Goal: Browse casually: Explore the website without a specific task or goal

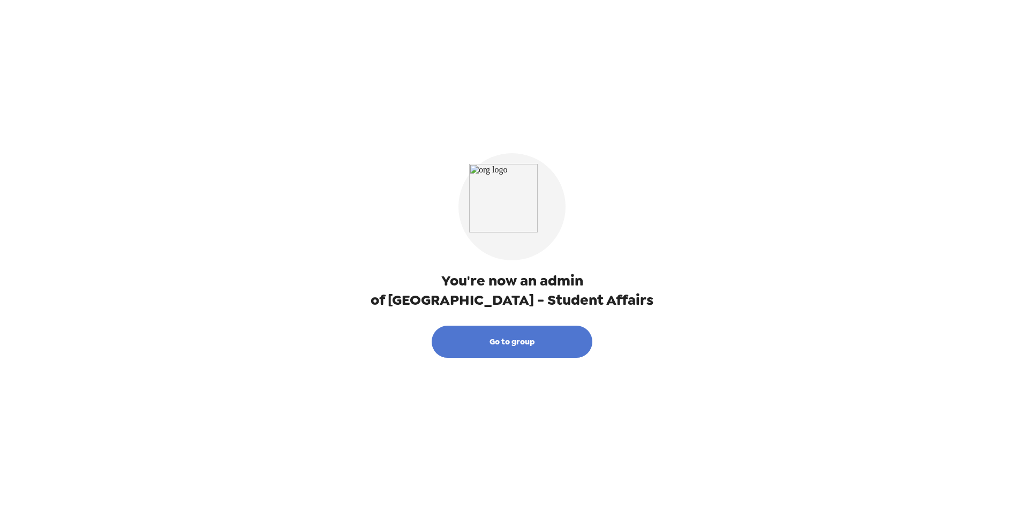
click at [533, 341] on button "Go to group" at bounding box center [512, 342] width 161 height 32
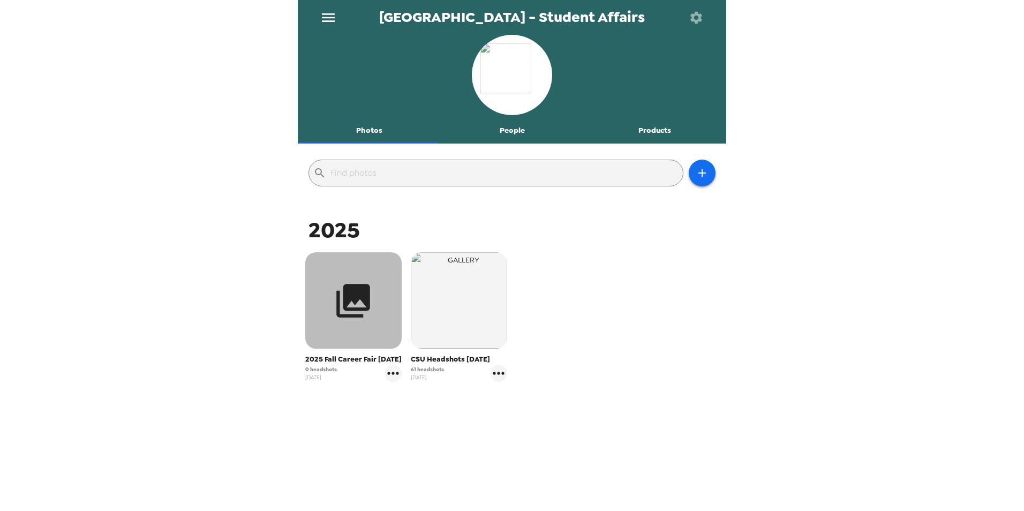
click at [354, 311] on icon "button" at bounding box center [353, 301] width 40 height 40
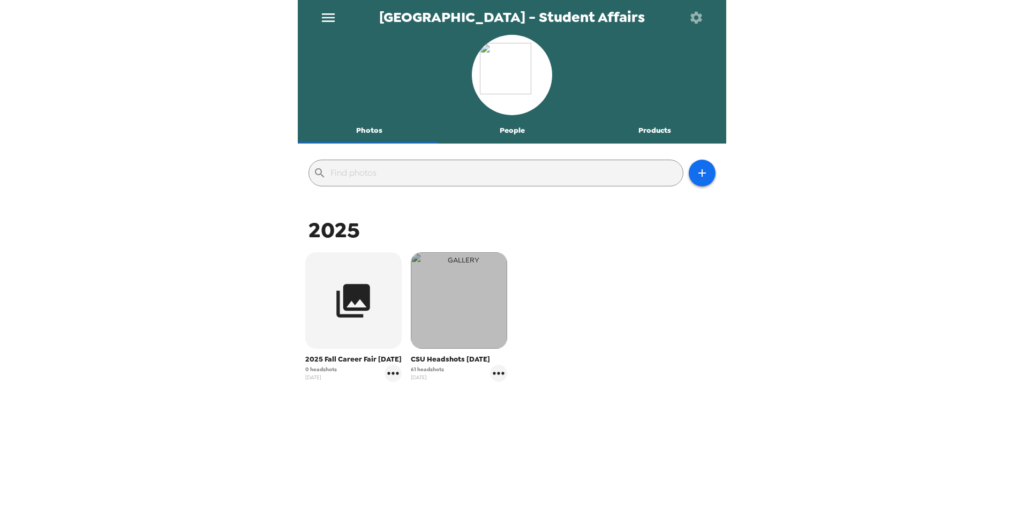
click at [454, 336] on img "button" at bounding box center [459, 300] width 96 height 96
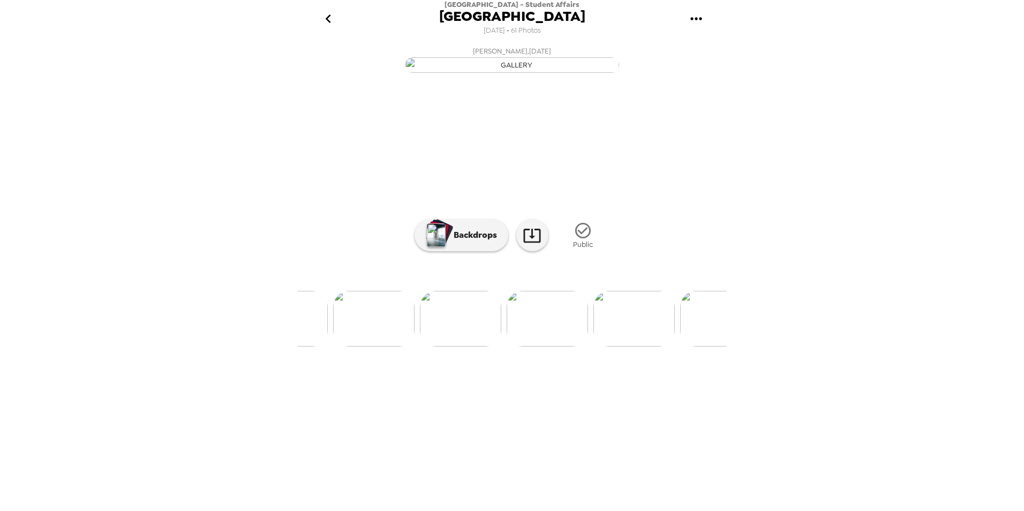
scroll to position [0, 493]
click at [438, 347] on img at bounding box center [452, 319] width 81 height 56
click at [323, 347] on img at bounding box center [338, 319] width 81 height 56
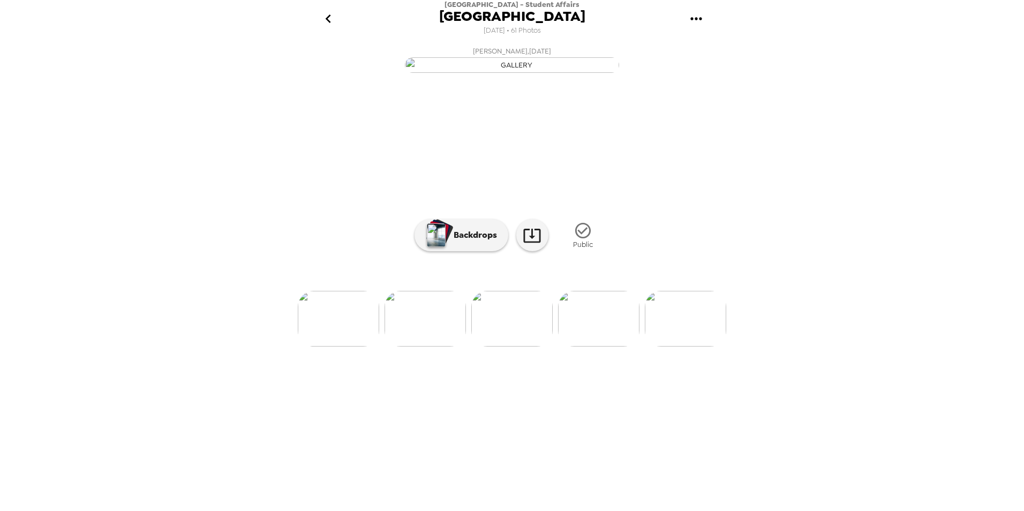
click at [334, 347] on img at bounding box center [338, 319] width 81 height 56
click at [330, 347] on li at bounding box center [338, 319] width 81 height 56
click at [432, 347] on img at bounding box center [425, 319] width 81 height 56
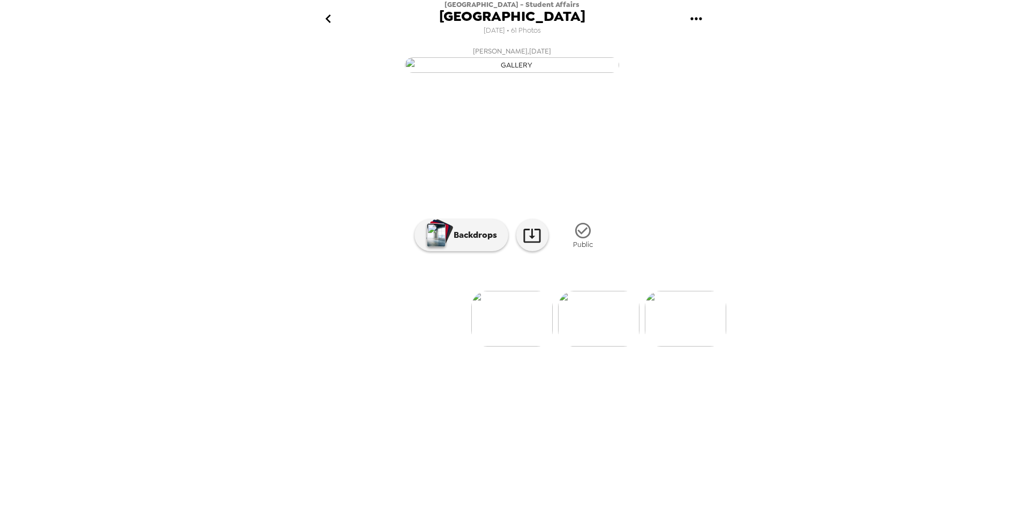
click at [597, 347] on img at bounding box center [598, 319] width 81 height 56
click at [598, 347] on img at bounding box center [598, 319] width 81 height 56
click at [607, 347] on img at bounding box center [598, 319] width 81 height 56
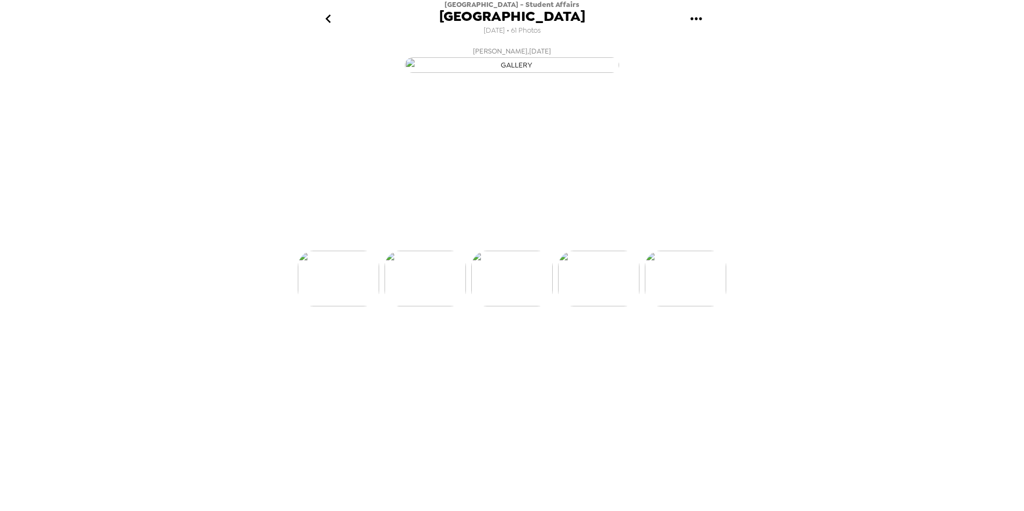
scroll to position [0, 260]
click at [607, 347] on img at bounding box center [598, 319] width 81 height 56
click at [596, 347] on img at bounding box center [599, 319] width 81 height 56
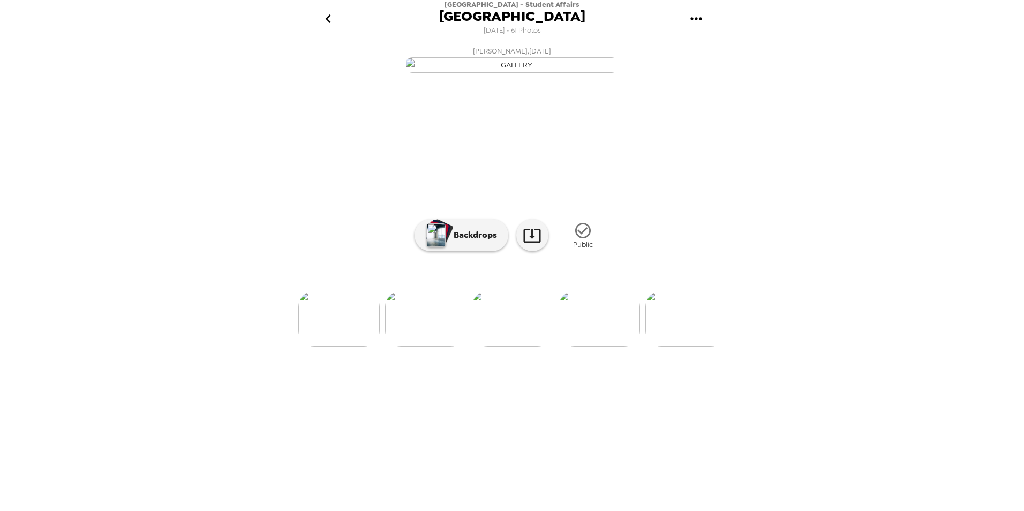
click at [596, 347] on img at bounding box center [599, 319] width 81 height 56
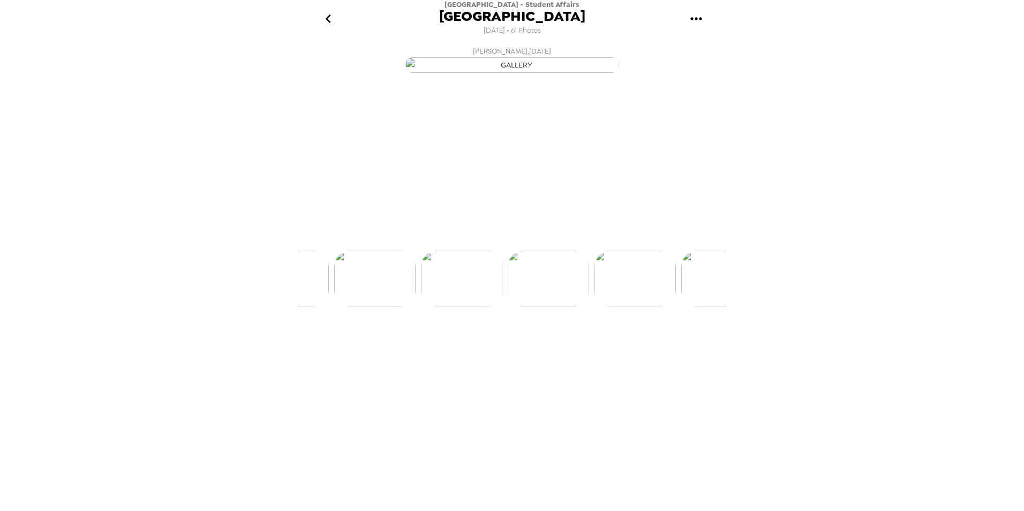
scroll to position [0, 694]
click at [596, 347] on img at bounding box center [599, 319] width 81 height 56
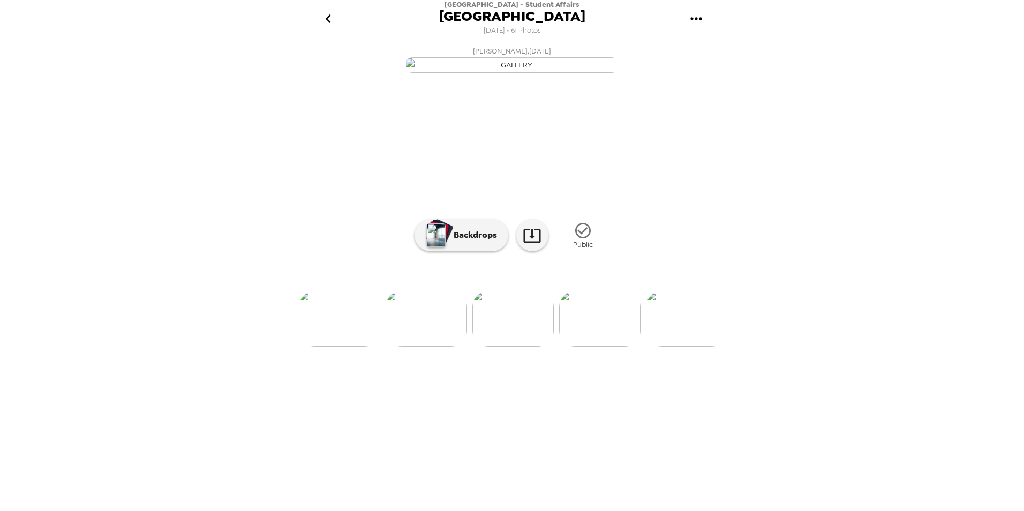
click at [596, 347] on img at bounding box center [599, 319] width 81 height 56
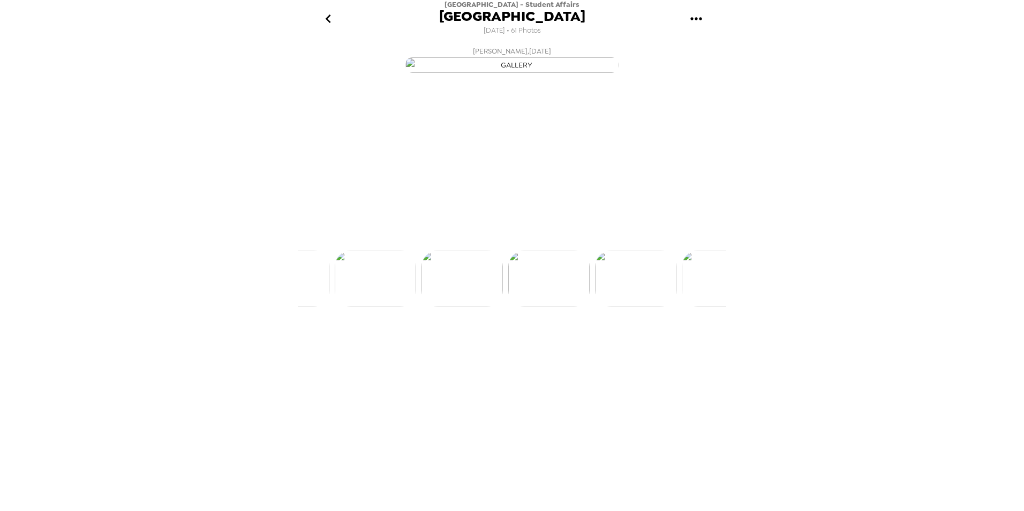
scroll to position [0, 1127]
click at [596, 347] on img at bounding box center [599, 319] width 81 height 56
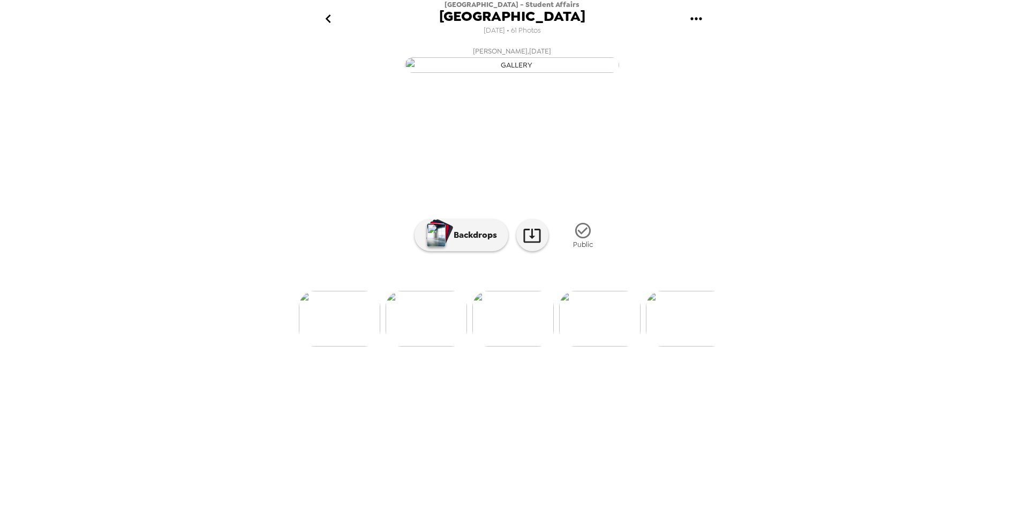
click at [596, 347] on img at bounding box center [599, 319] width 81 height 56
click at [596, 347] on img at bounding box center [600, 319] width 81 height 56
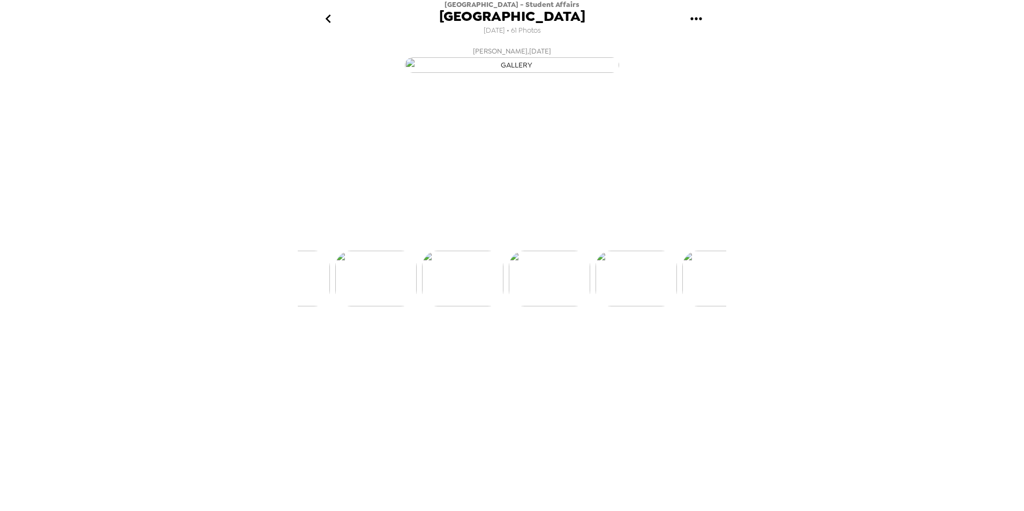
scroll to position [0, 1560]
click at [596, 347] on img at bounding box center [600, 319] width 81 height 56
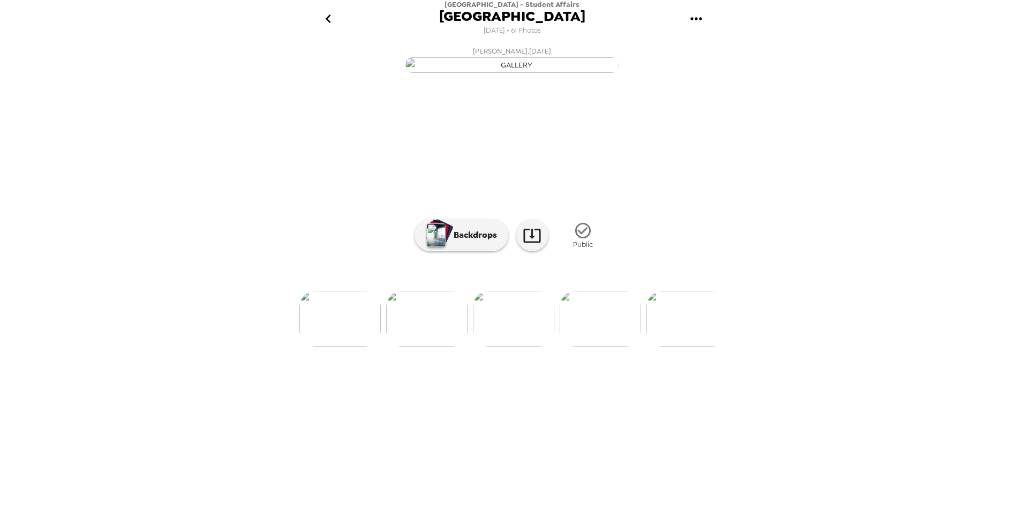
click at [596, 347] on img at bounding box center [600, 319] width 81 height 56
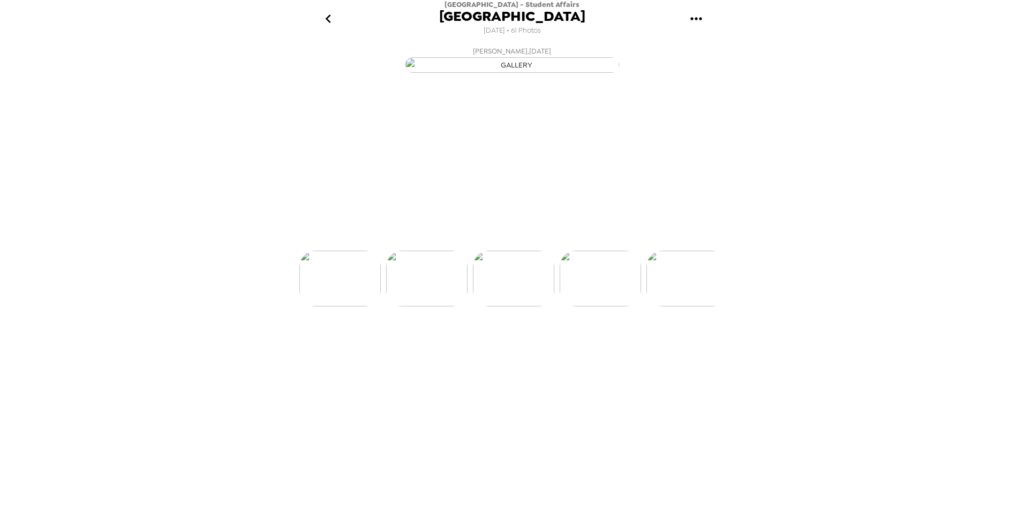
scroll to position [0, 1994]
click at [596, 347] on img at bounding box center [600, 319] width 81 height 56
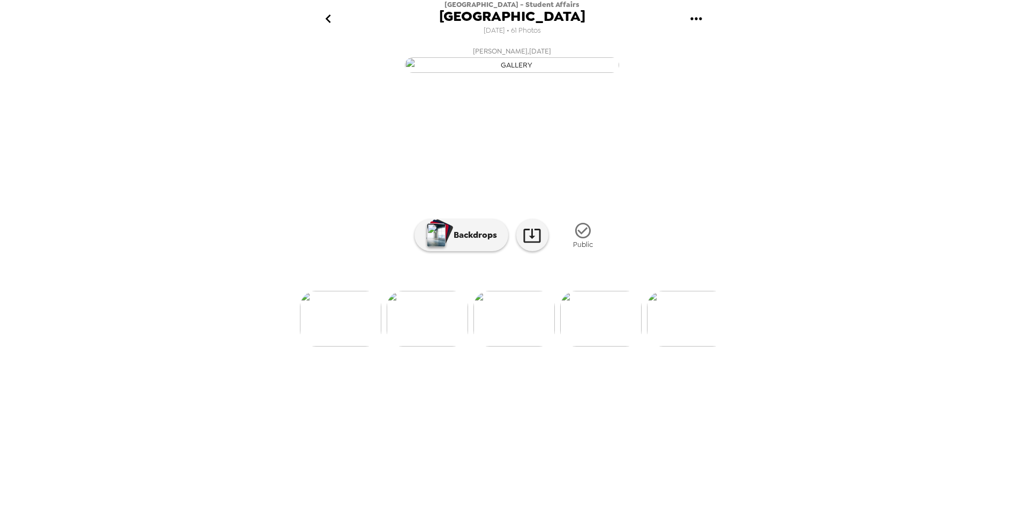
click at [596, 347] on img at bounding box center [600, 319] width 81 height 56
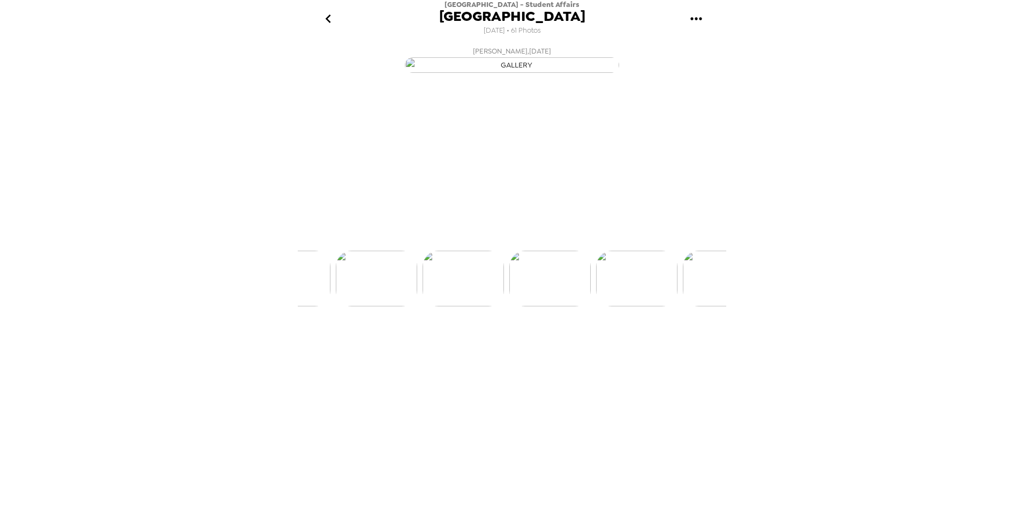
scroll to position [0, 2428]
click at [596, 347] on img at bounding box center [600, 319] width 81 height 56
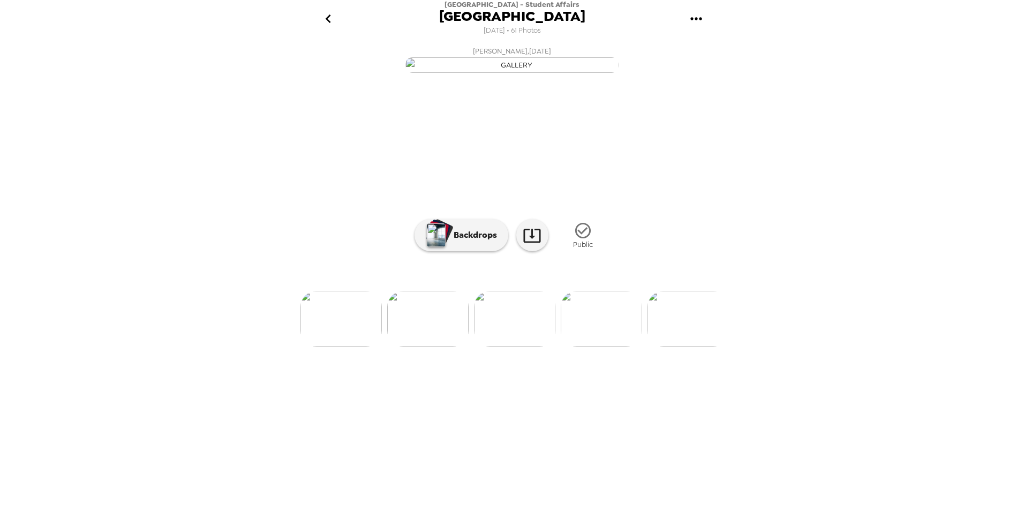
click at [596, 347] on img at bounding box center [601, 319] width 81 height 56
click at [592, 347] on img at bounding box center [601, 319] width 81 height 56
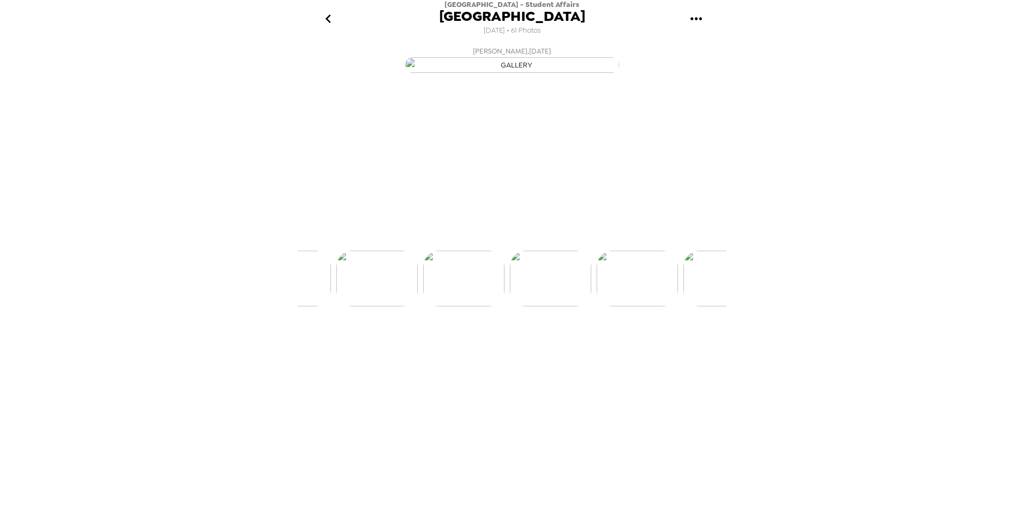
scroll to position [0, 2861]
click at [592, 347] on img at bounding box center [601, 319] width 81 height 56
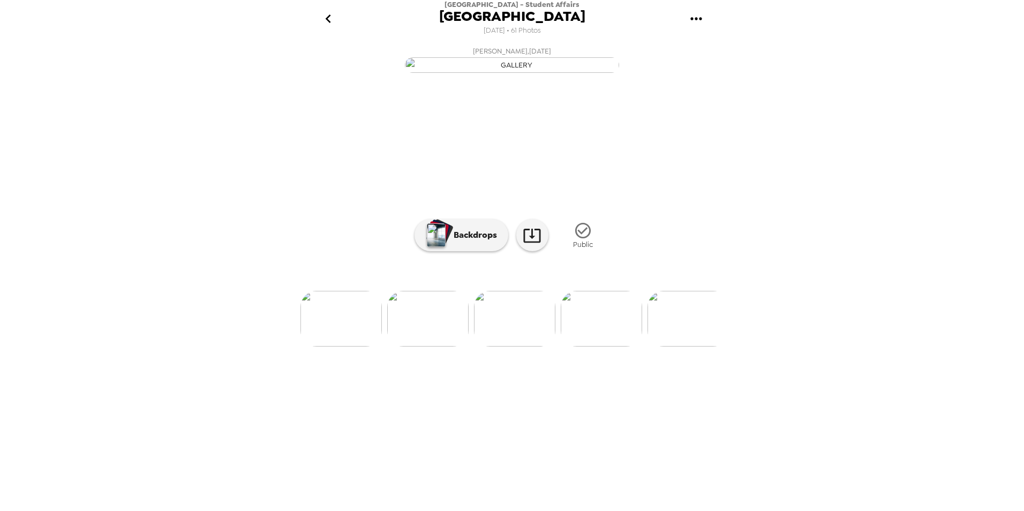
click at [592, 347] on img at bounding box center [601, 319] width 81 height 56
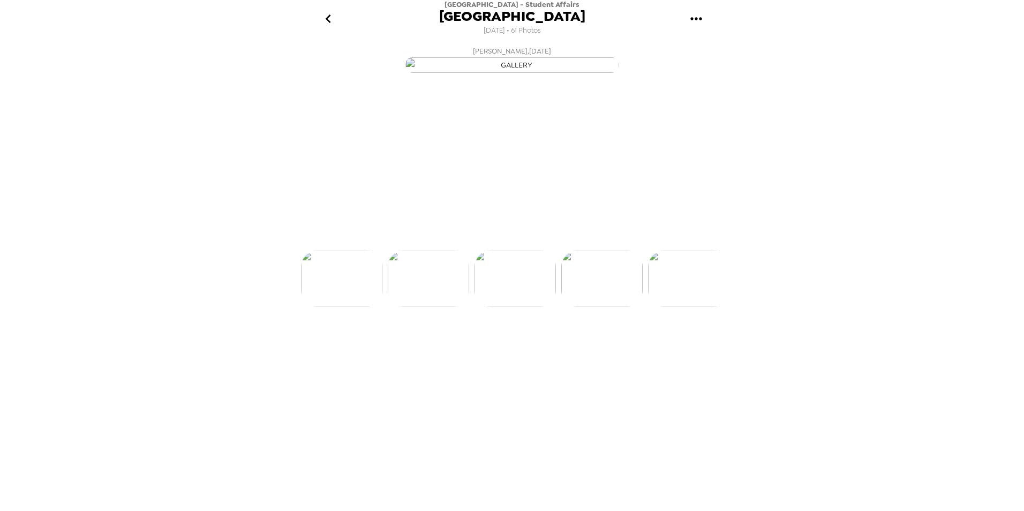
scroll to position [0, 3294]
click at [592, 347] on img at bounding box center [601, 319] width 81 height 56
click at [674, 347] on img at bounding box center [688, 319] width 81 height 56
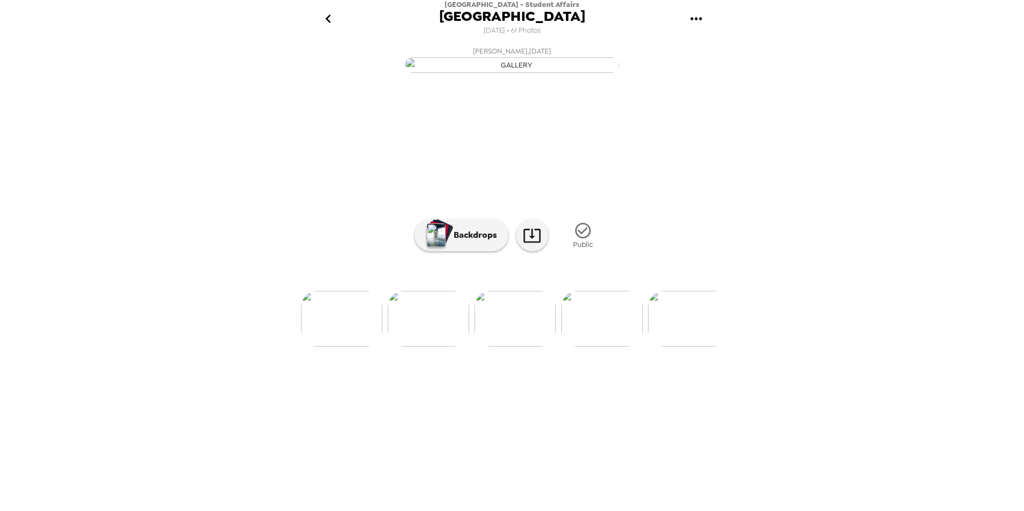
click at [612, 347] on img at bounding box center [601, 319] width 81 height 56
click at [598, 347] on img at bounding box center [601, 319] width 81 height 56
click at [598, 347] on img at bounding box center [602, 319] width 81 height 56
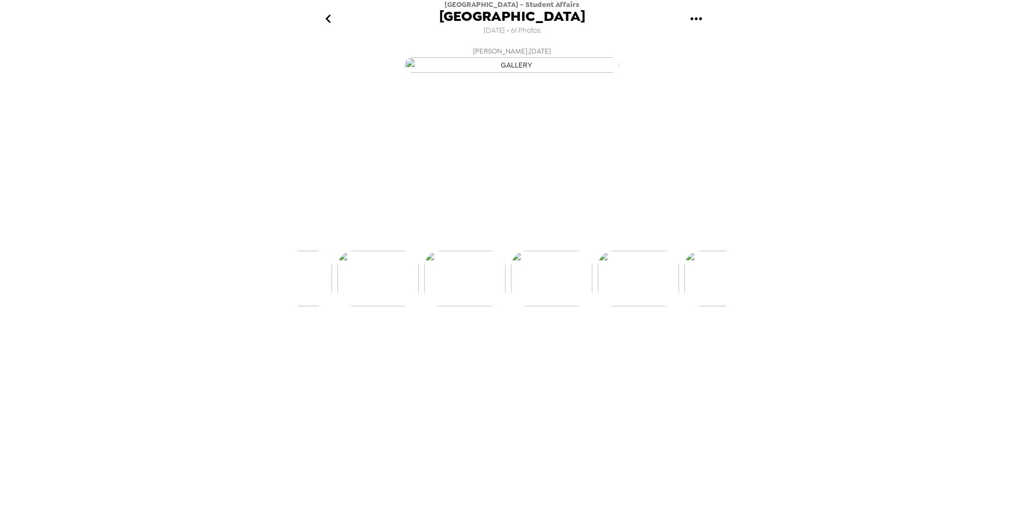
scroll to position [0, 3814]
click at [598, 347] on img at bounding box center [602, 319] width 81 height 56
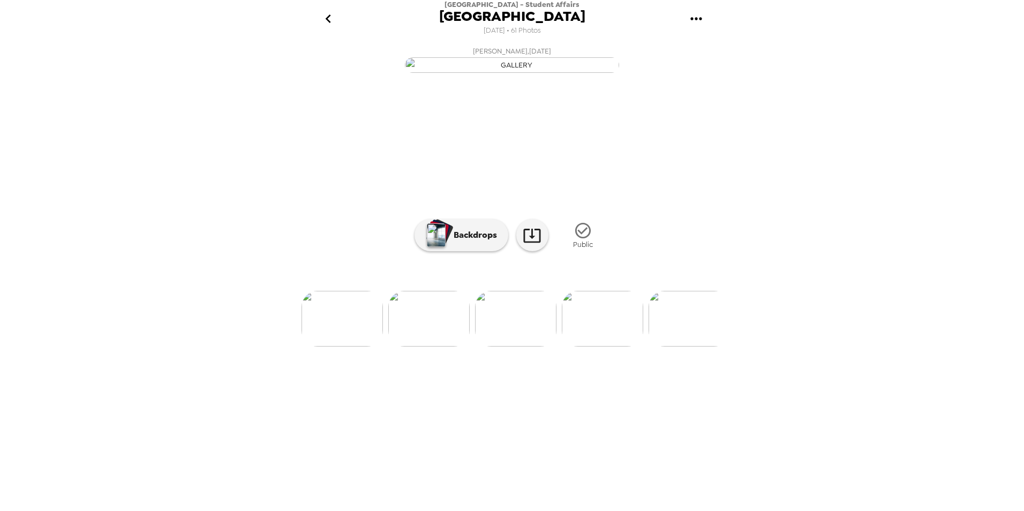
click at [598, 347] on img at bounding box center [602, 319] width 81 height 56
click at [597, 347] on img at bounding box center [602, 319] width 81 height 56
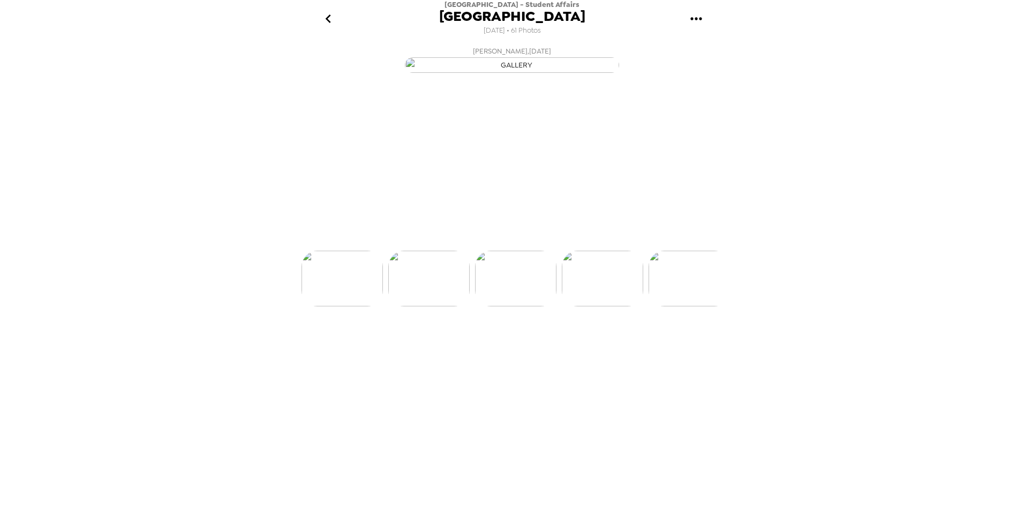
scroll to position [0, 4248]
click at [597, 347] on img at bounding box center [602, 319] width 81 height 56
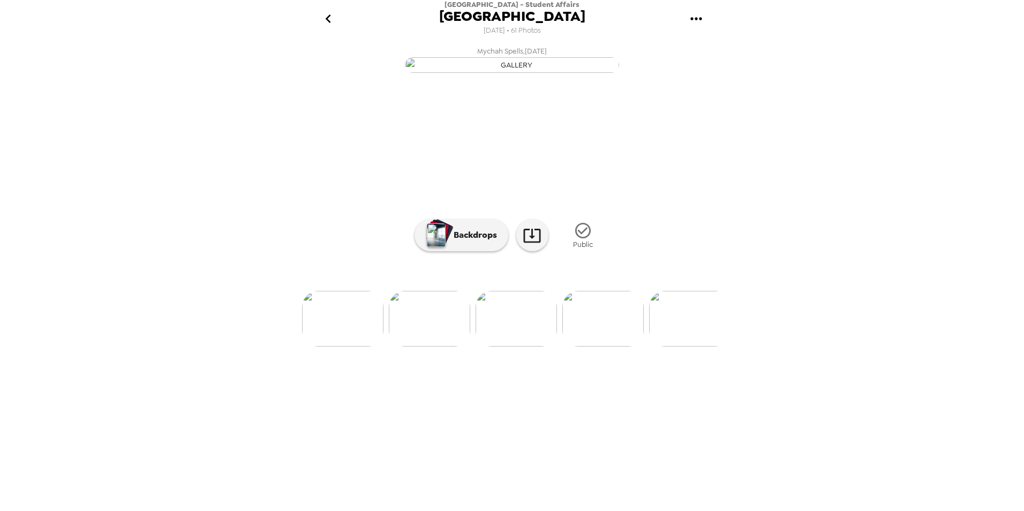
click at [597, 347] on img at bounding box center [602, 319] width 81 height 56
click at [595, 347] on img at bounding box center [602, 319] width 81 height 56
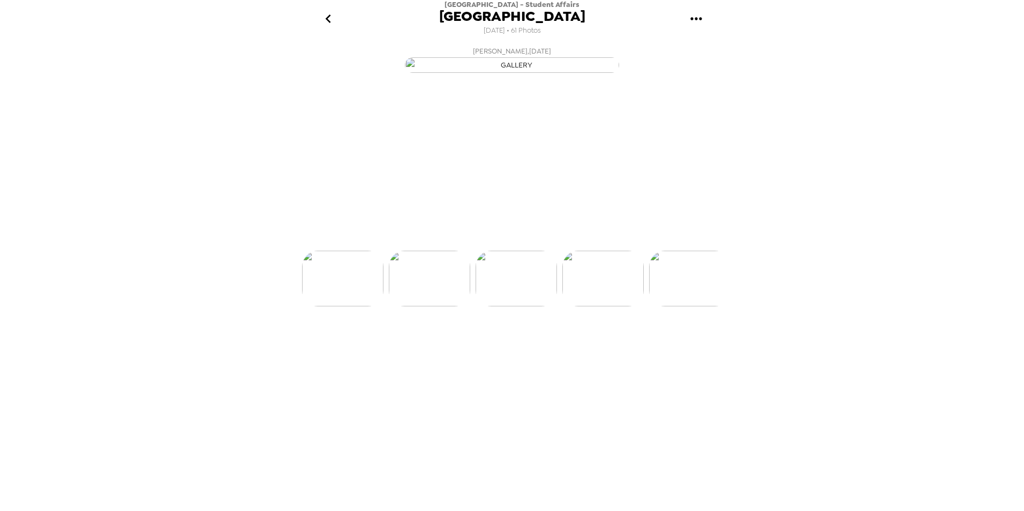
scroll to position [0, 4682]
click at [595, 347] on img at bounding box center [602, 319] width 81 height 56
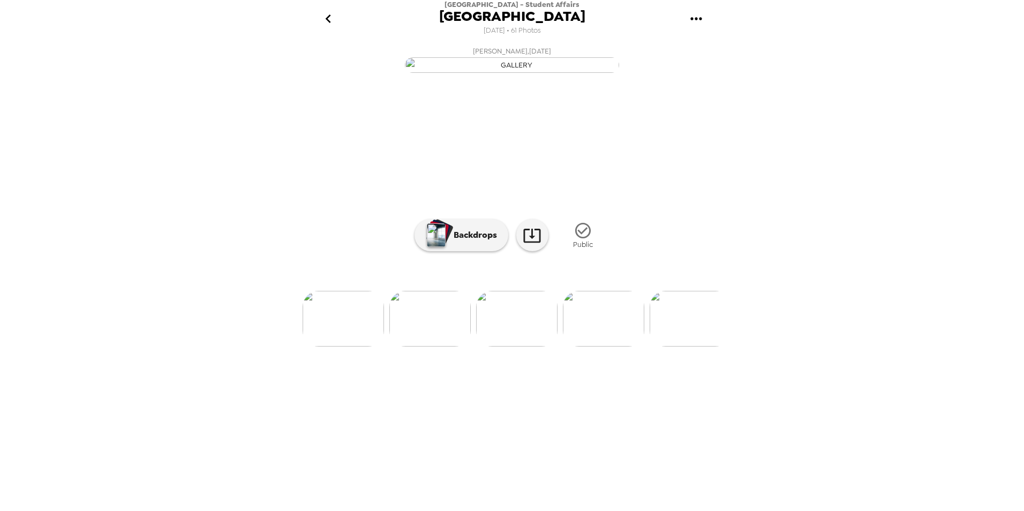
click at [595, 347] on img at bounding box center [603, 319] width 81 height 56
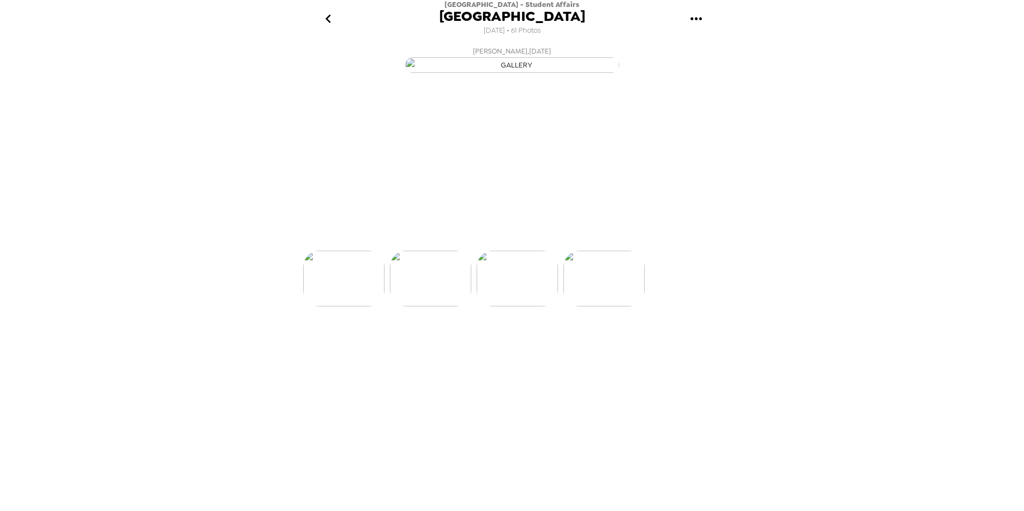
scroll to position [0, 5115]
click at [595, 347] on img at bounding box center [603, 319] width 81 height 56
